Goal: Check status: Check status

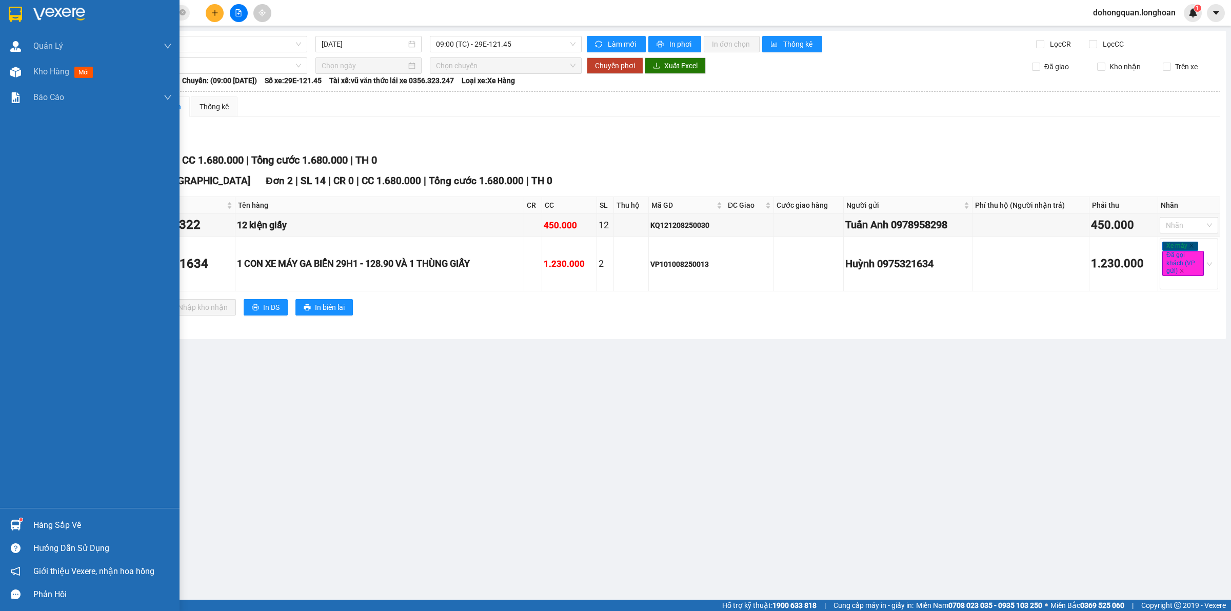
click at [9, 8] on img at bounding box center [15, 14] width 13 height 15
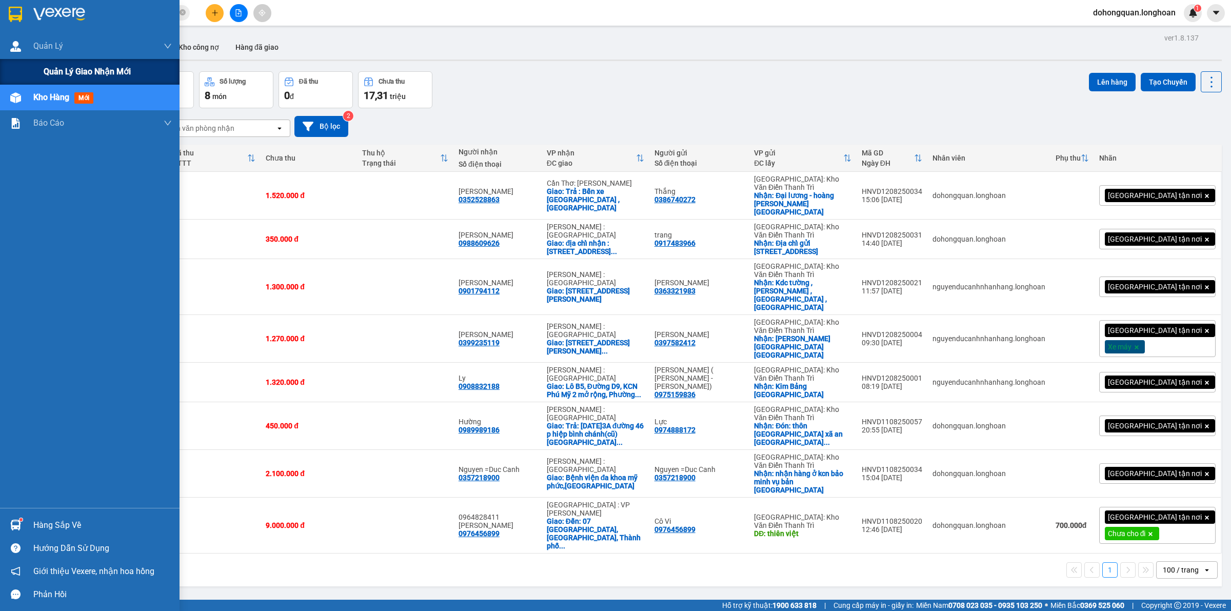
click at [93, 72] on span "Quản lý giao nhận mới" at bounding box center [87, 71] width 87 height 13
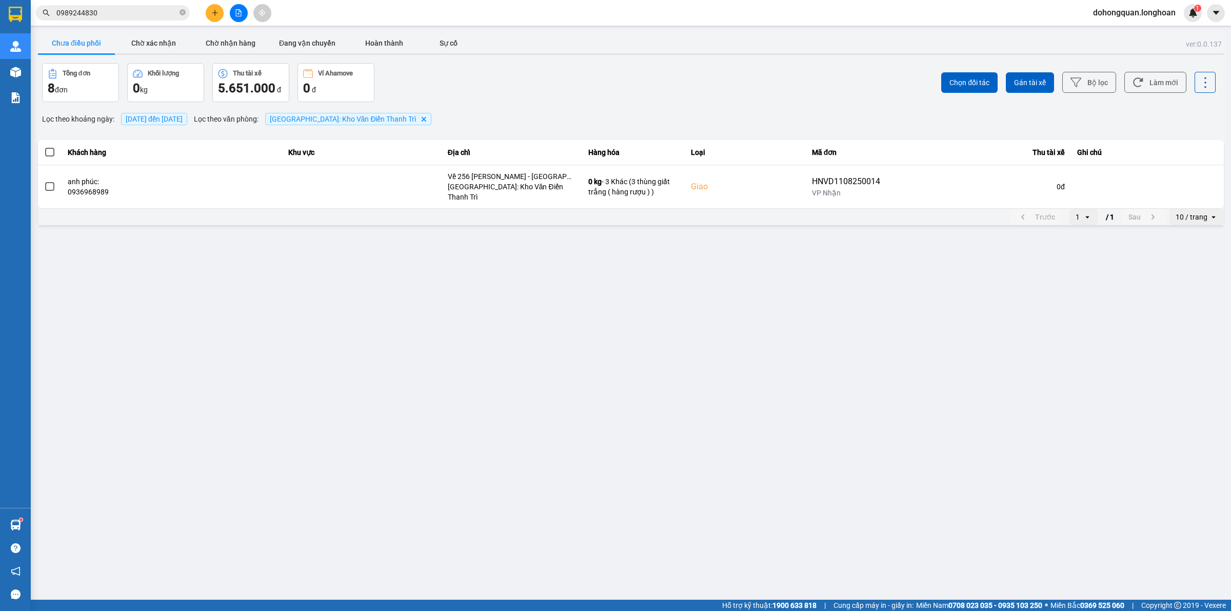
drag, startPoint x: 291, startPoint y: 49, endPoint x: 457, endPoint y: 24, distance: 167.5
click at [296, 47] on button "Đang vận chuyển" at bounding box center [307, 43] width 77 height 21
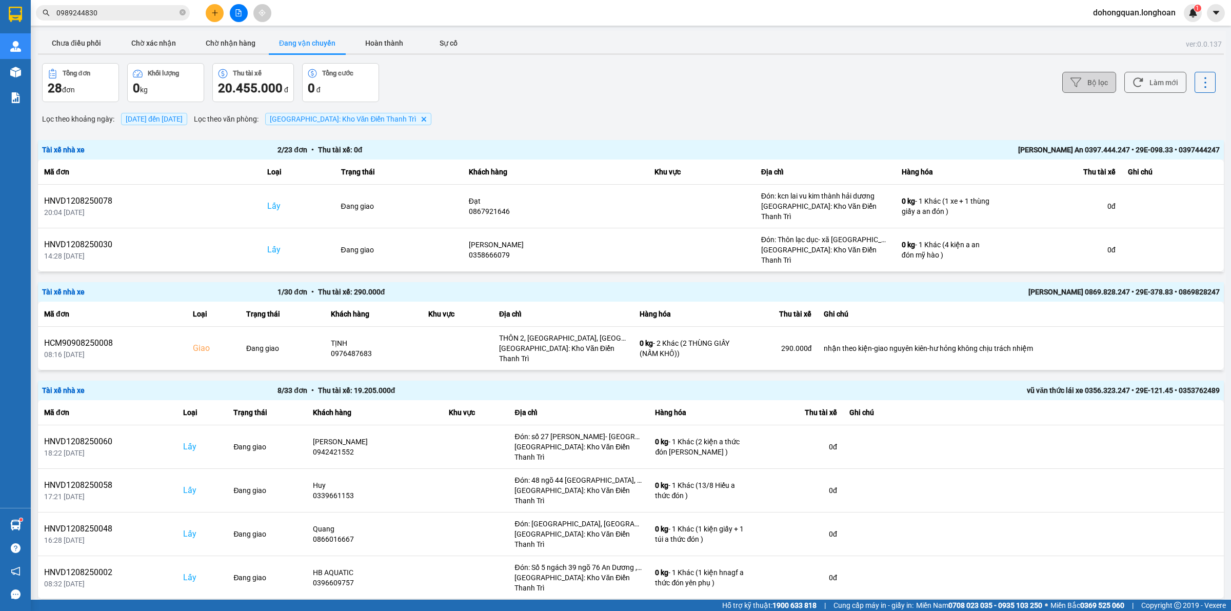
click at [1098, 80] on button "Bộ lọc" at bounding box center [1089, 82] width 54 height 21
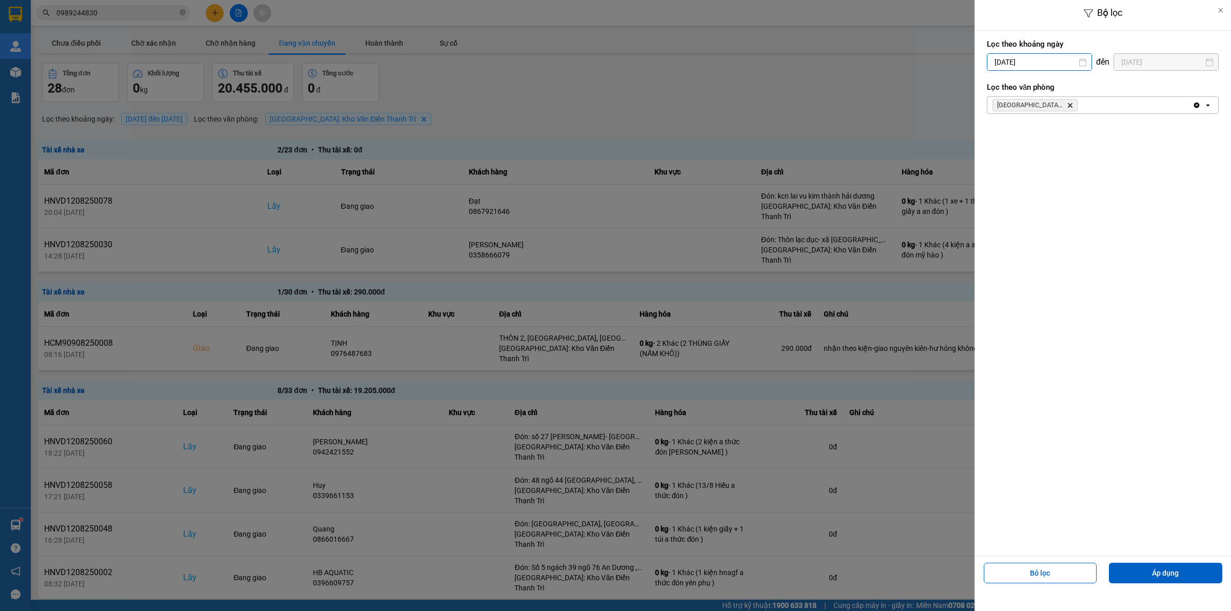
click at [993, 58] on input "[DATE]" at bounding box center [1039, 62] width 104 height 16
click at [1079, 134] on div "1" at bounding box center [1075, 137] width 14 height 12
type input "[DATE]"
click at [1065, 103] on span "[GEOGRAPHIC_DATA]: [PERSON_NAME] Trì Delete" at bounding box center [1034, 105] width 85 height 12
click at [1072, 107] on icon "Hà Nội: Kho Văn Điển Thanh Trì, close by backspace" at bounding box center [1070, 105] width 5 height 5
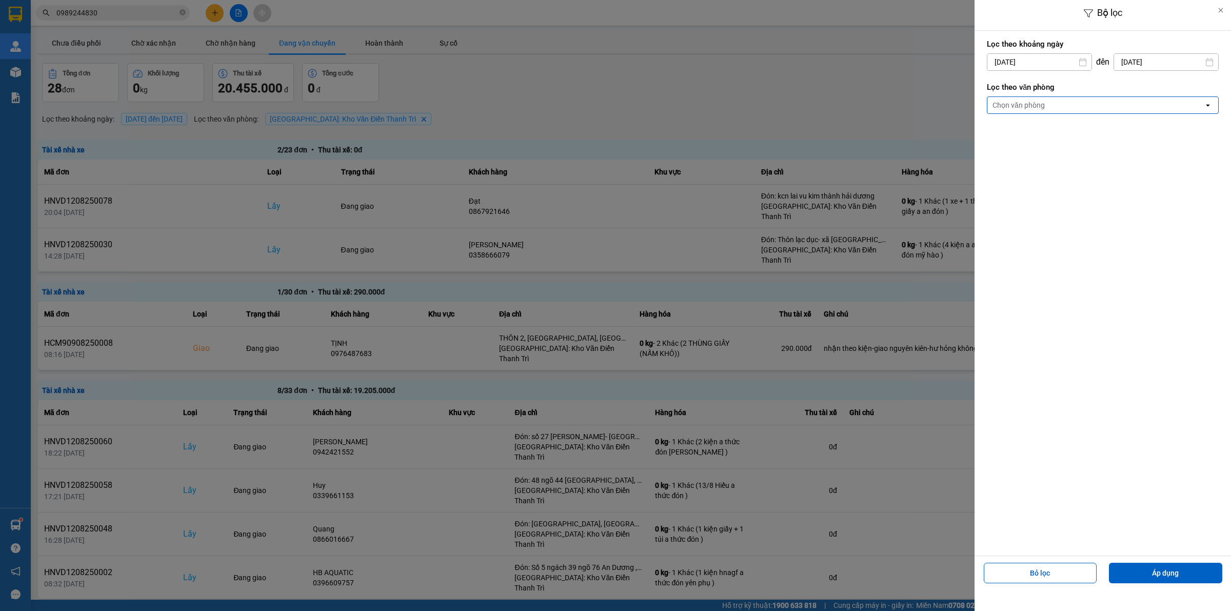
click at [1065, 99] on div "Chọn văn phòng" at bounding box center [1095, 105] width 216 height 16
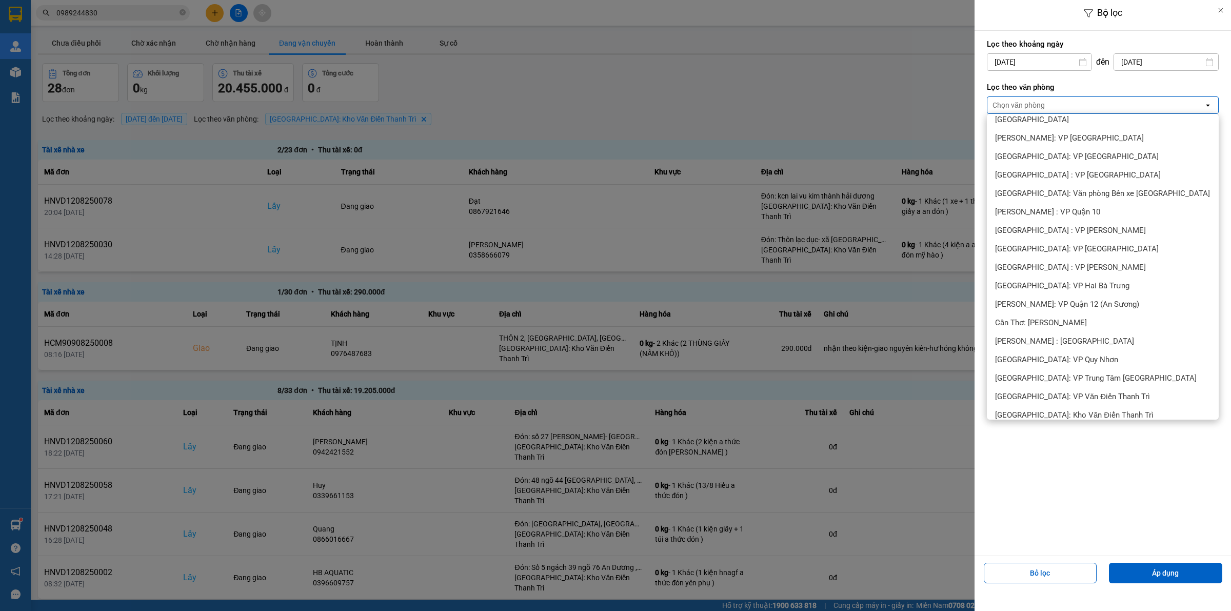
scroll to position [256, 0]
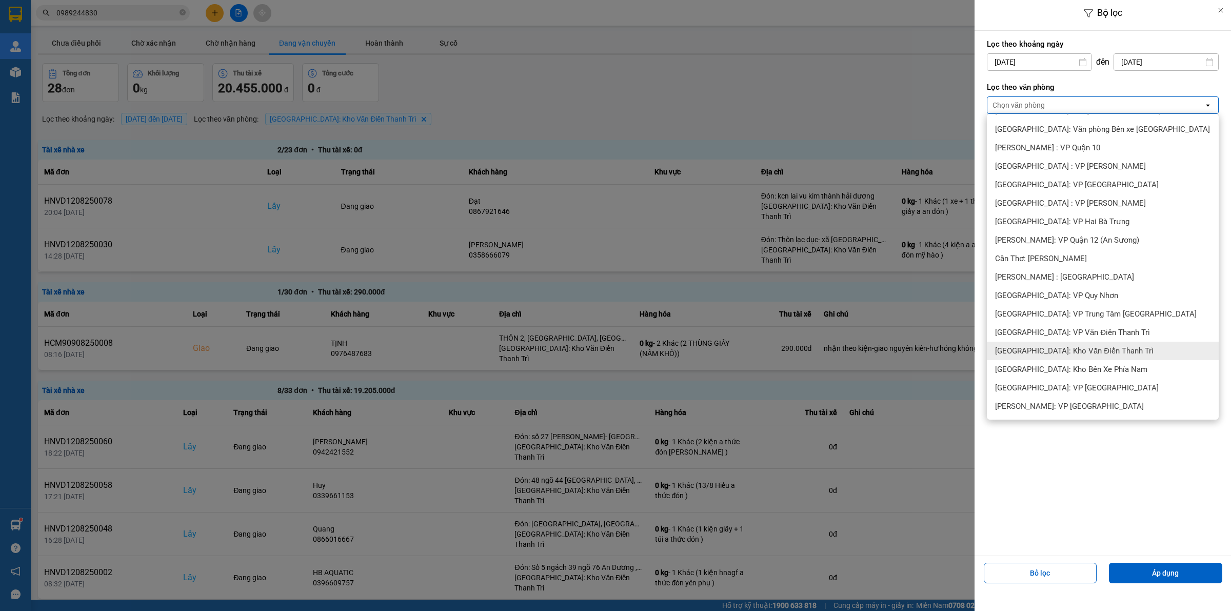
click at [1060, 351] on span "[GEOGRAPHIC_DATA]: Kho Văn Điển Thanh Trì" at bounding box center [1074, 351] width 158 height 10
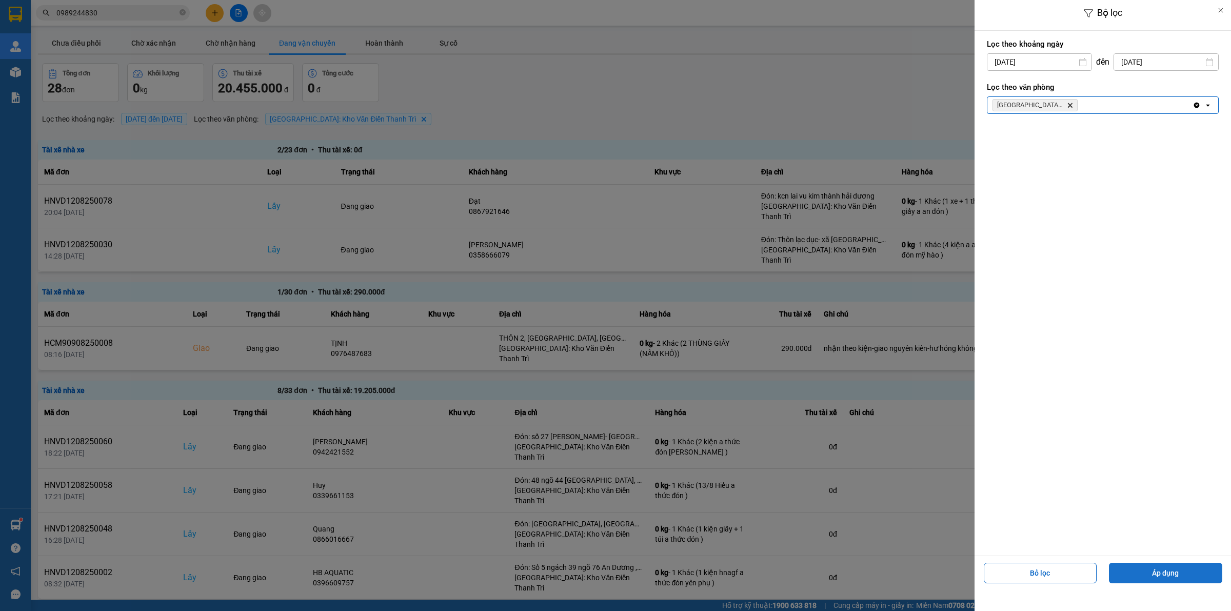
click at [1148, 576] on button "Áp dụng" at bounding box center [1165, 573] width 113 height 21
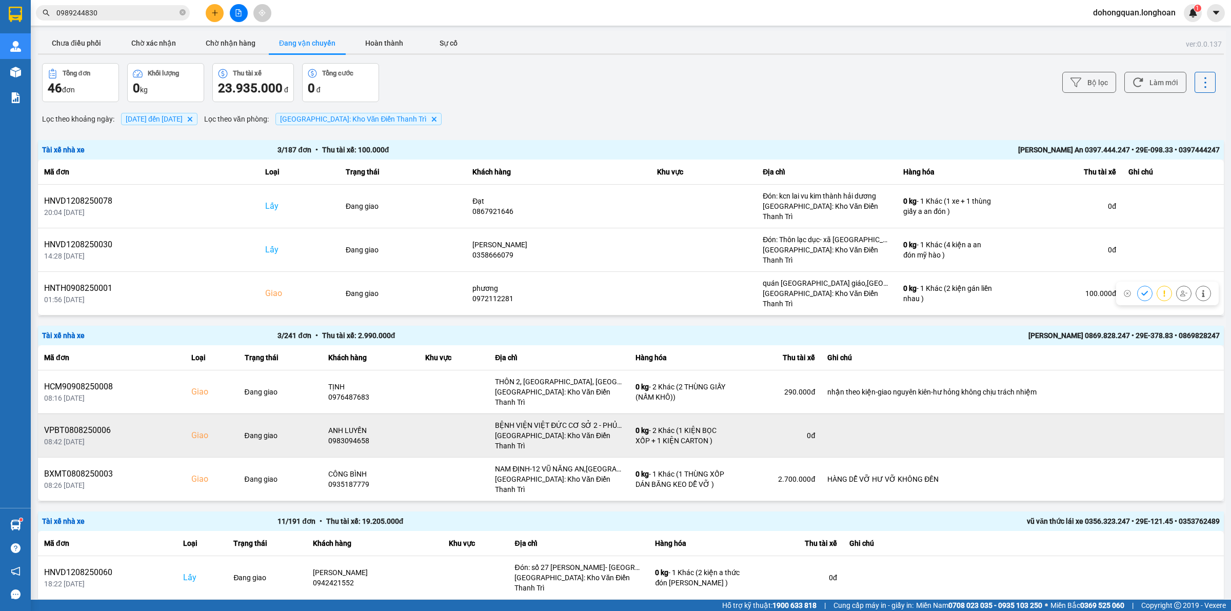
scroll to position [64, 0]
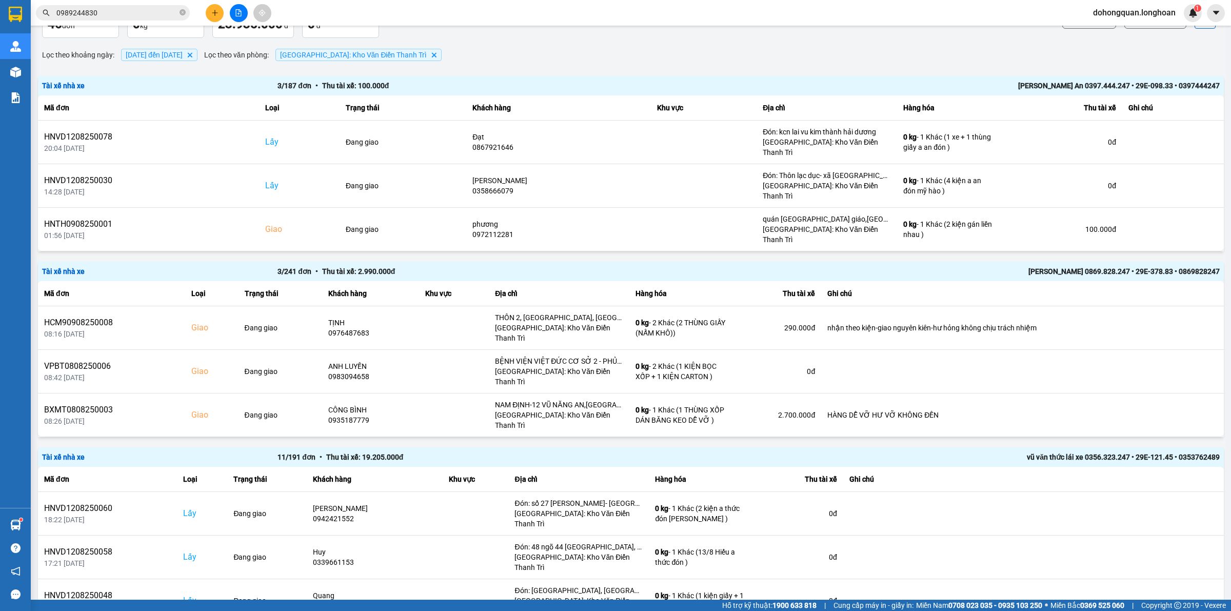
click at [1047, 266] on div "[PERSON_NAME] 0869.828.247 • 29E-378.83 • 0869828247" at bounding box center [984, 271] width 471 height 11
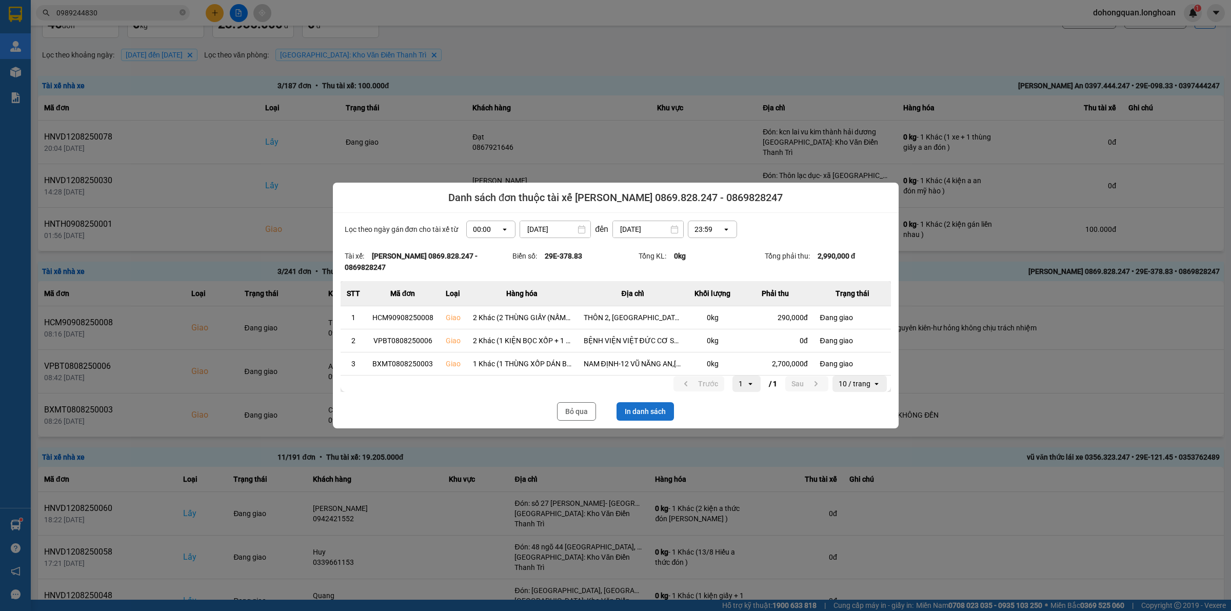
click at [651, 405] on button "In danh sách" at bounding box center [644, 411] width 57 height 18
click at [578, 415] on button "Bỏ qua" at bounding box center [576, 411] width 39 height 18
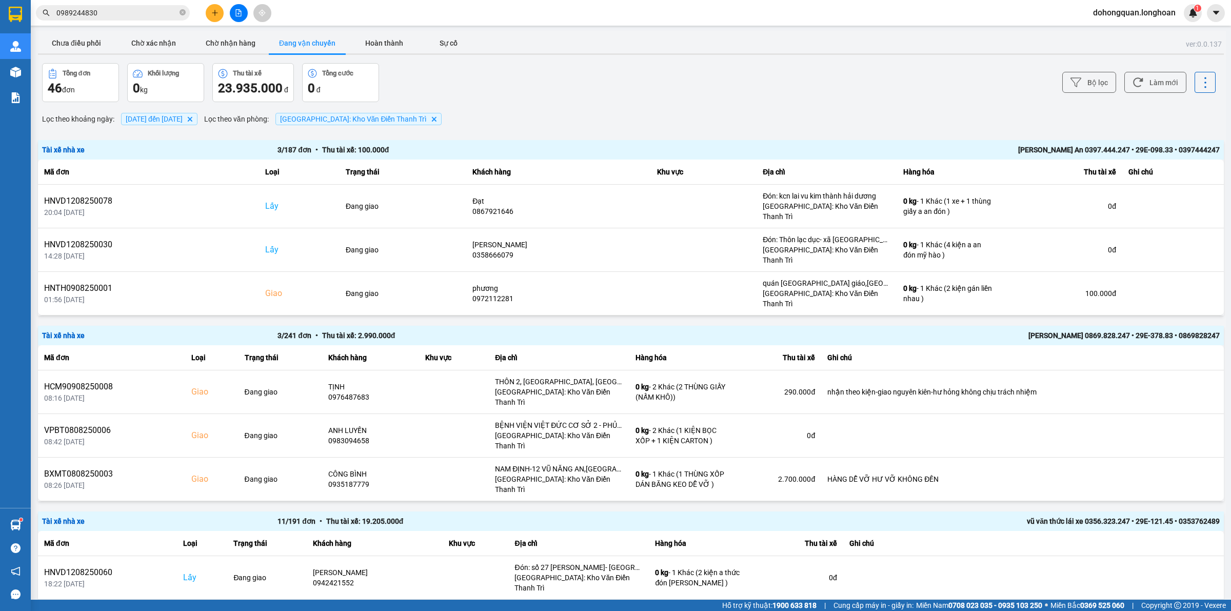
drag, startPoint x: 1173, startPoint y: 85, endPoint x: 926, endPoint y: 81, distance: 247.2
click at [1085, 85] on button "Bộ lọc" at bounding box center [1089, 82] width 54 height 21
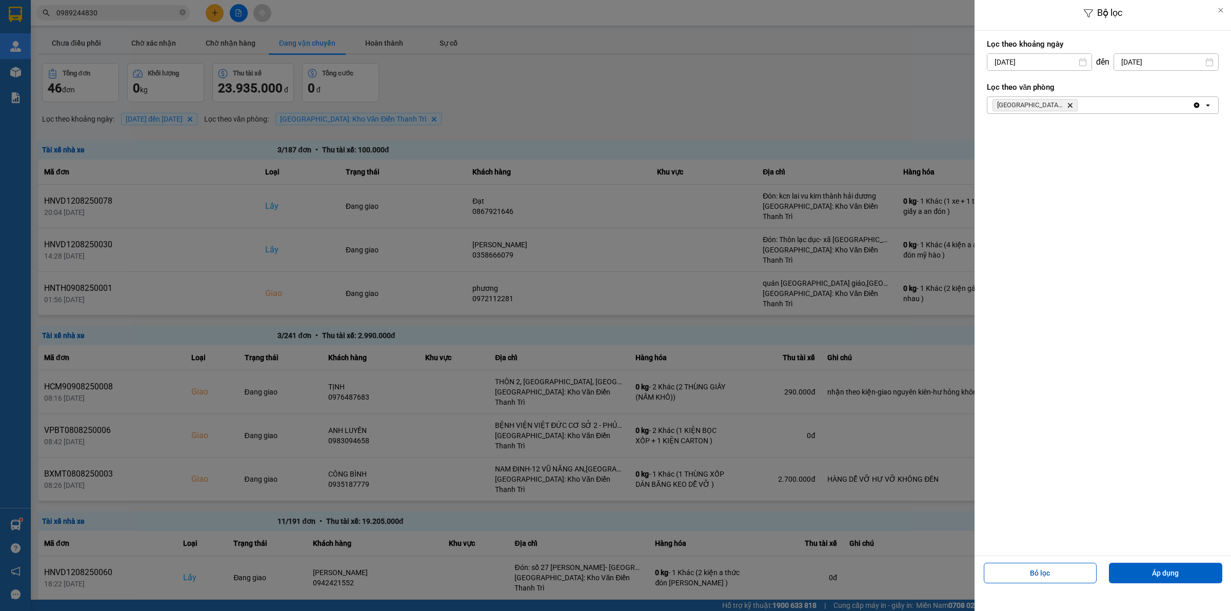
click at [1129, 59] on input "[DATE]" at bounding box center [1166, 62] width 104 height 16
click at [1131, 185] on div "13" at bounding box center [1130, 182] width 14 height 12
type input "[DATE]"
click at [1180, 573] on button "Áp dụng" at bounding box center [1165, 573] width 113 height 21
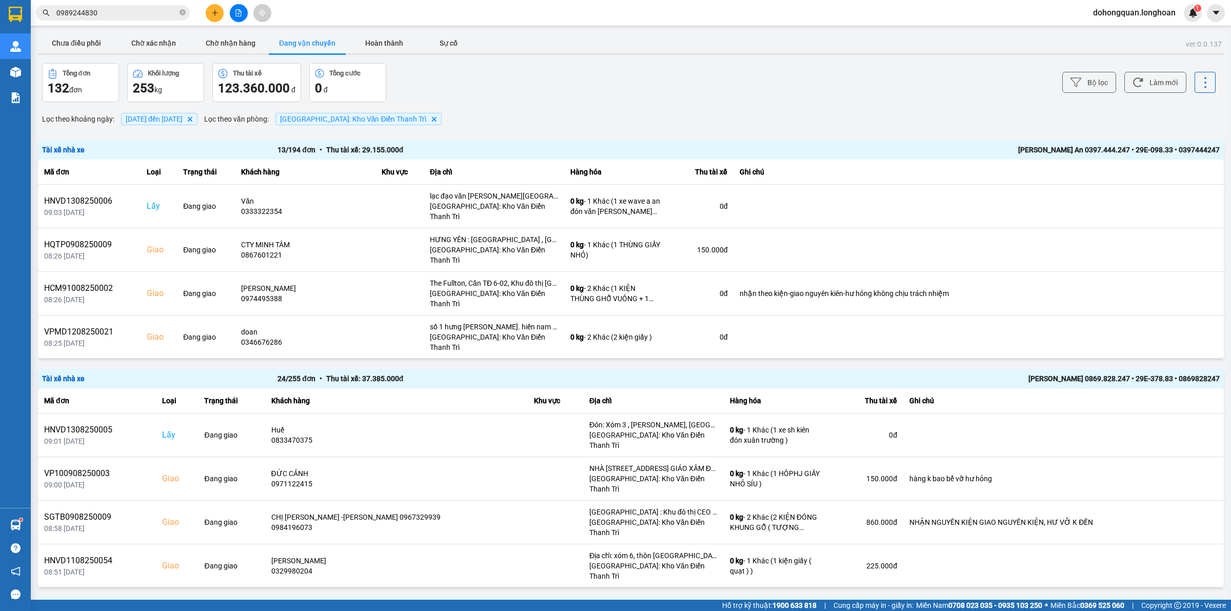
click at [1062, 377] on div "[PERSON_NAME] 0869.828.247 • 29E-378.83 • 0869828247" at bounding box center [984, 378] width 471 height 11
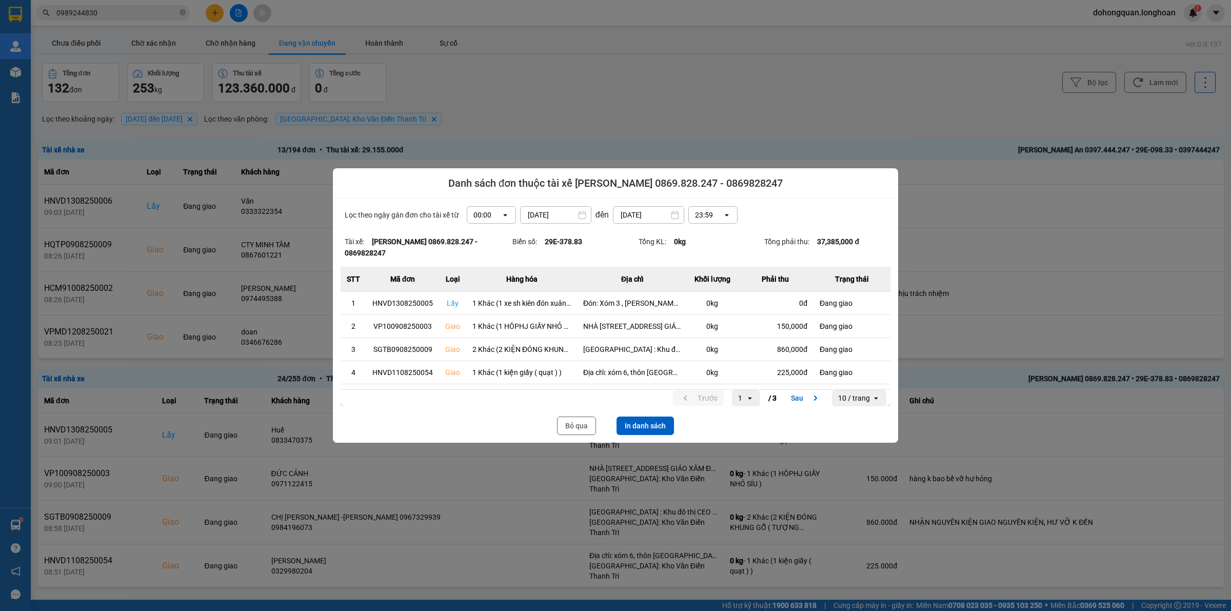
drag, startPoint x: 651, startPoint y: 419, endPoint x: 673, endPoint y: 401, distance: 28.4
click at [654, 418] on button "In danh sách" at bounding box center [644, 425] width 57 height 18
